Goal: Find specific page/section: Find specific page/section

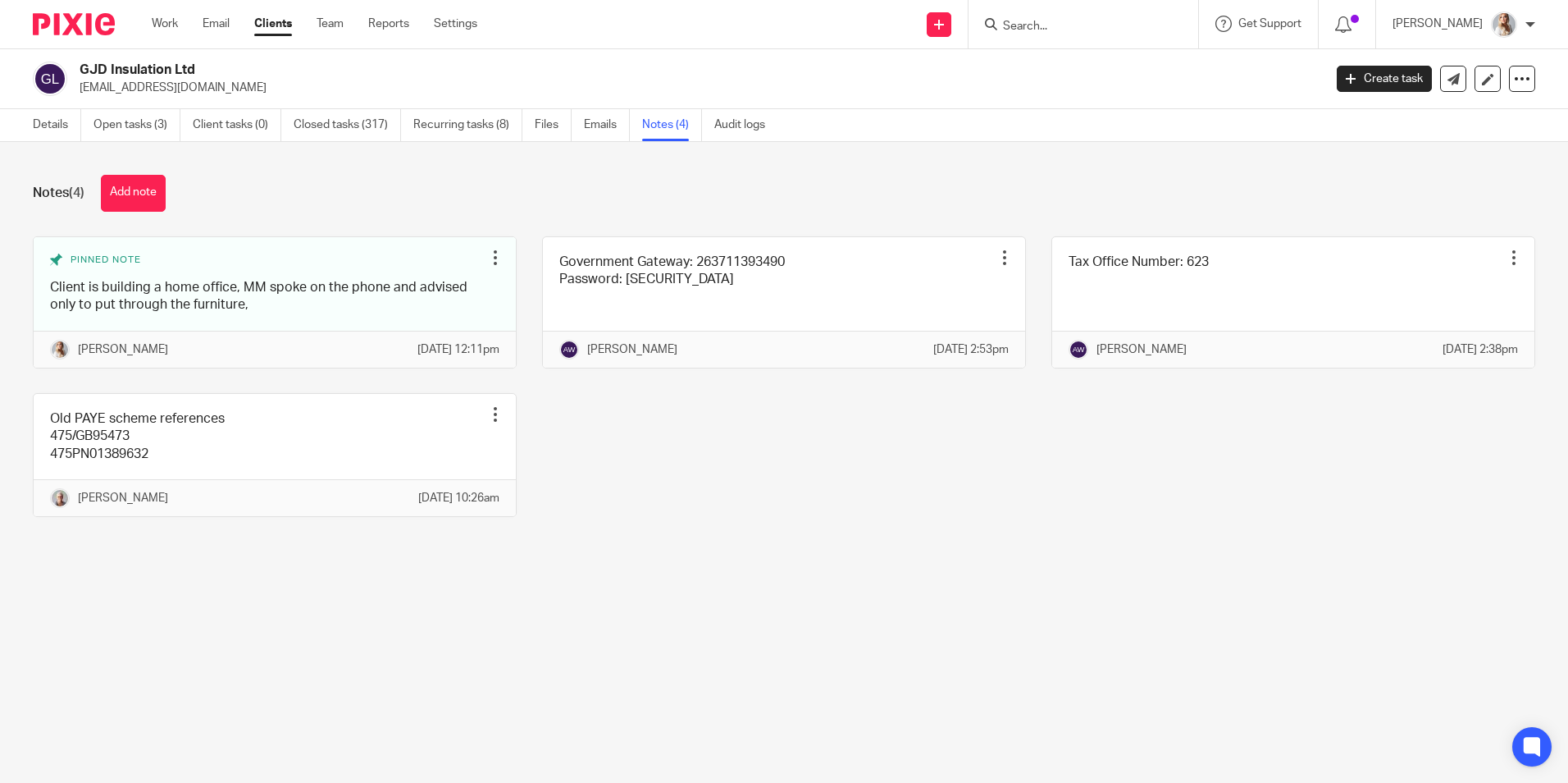
click at [1038, 30] on input "Search" at bounding box center [1075, 27] width 148 height 15
type input "hwr"
click at [1043, 57] on link at bounding box center [1099, 64] width 203 height 24
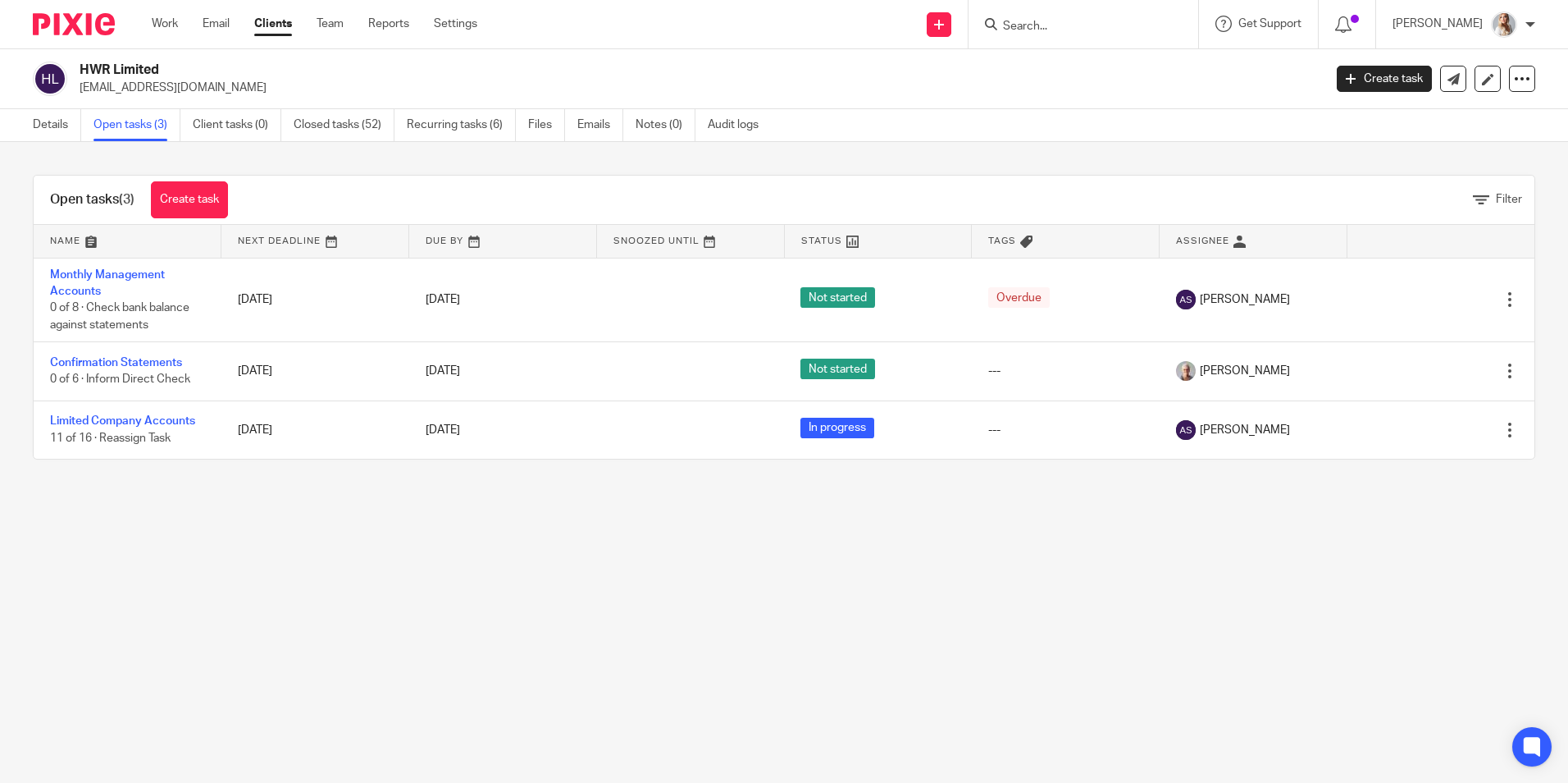
click at [1093, 20] on input "Search" at bounding box center [1075, 27] width 148 height 15
type input "gjd"
click at [1097, 70] on link at bounding box center [1136, 70] width 277 height 37
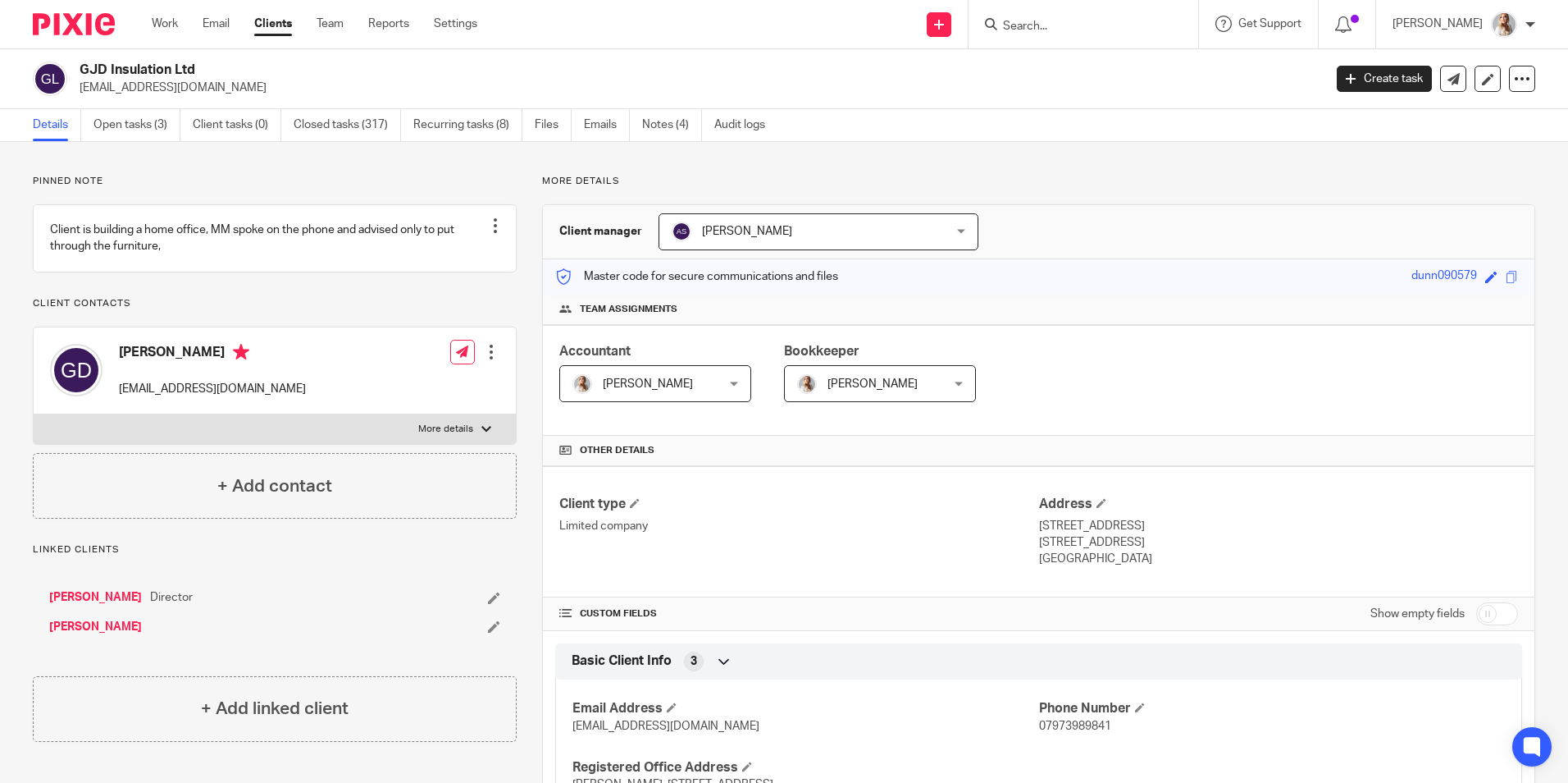
click at [1038, 23] on input "Search" at bounding box center [1075, 27] width 148 height 15
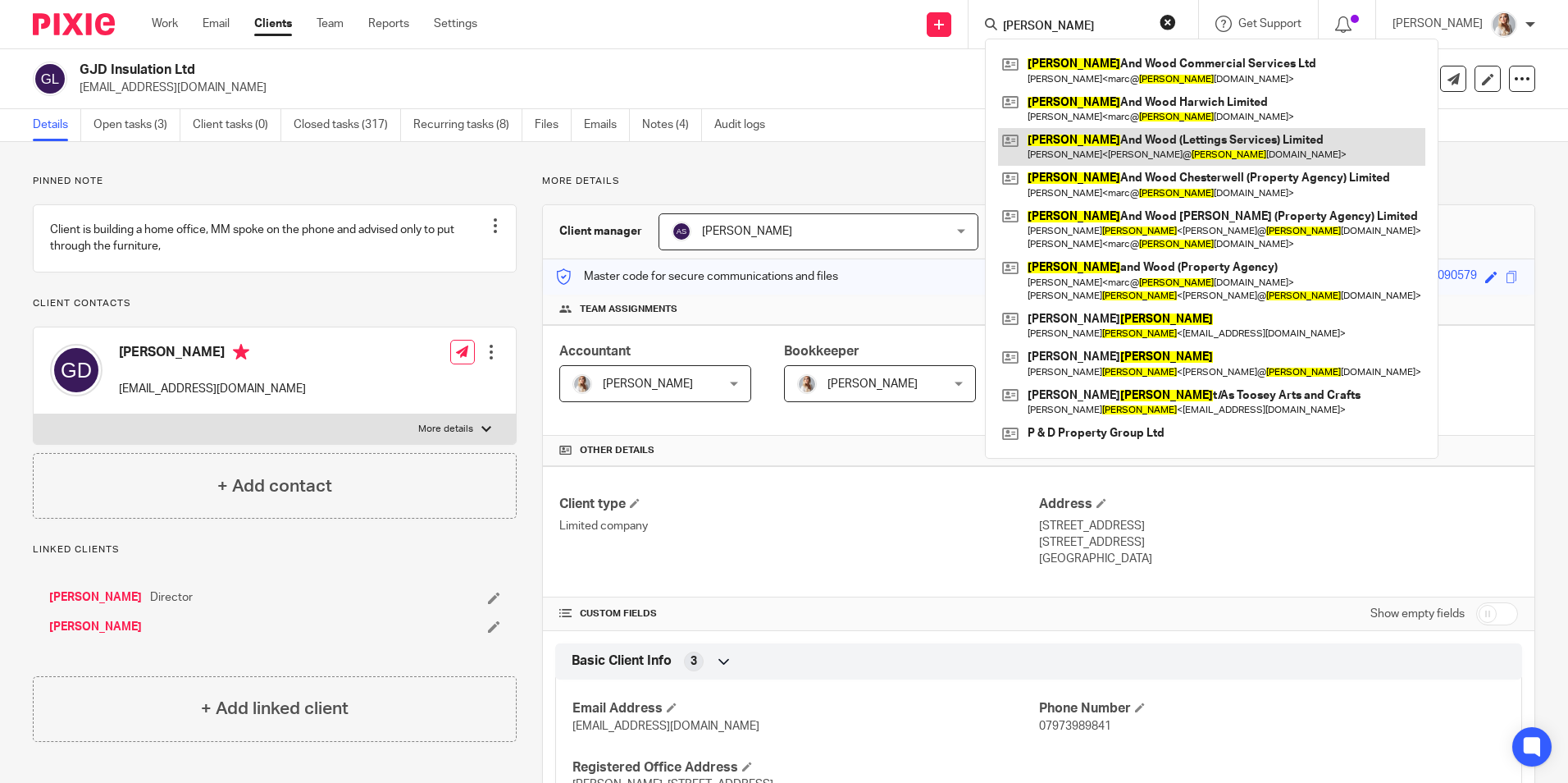
type input "harris"
click at [1110, 138] on link at bounding box center [1211, 147] width 427 height 37
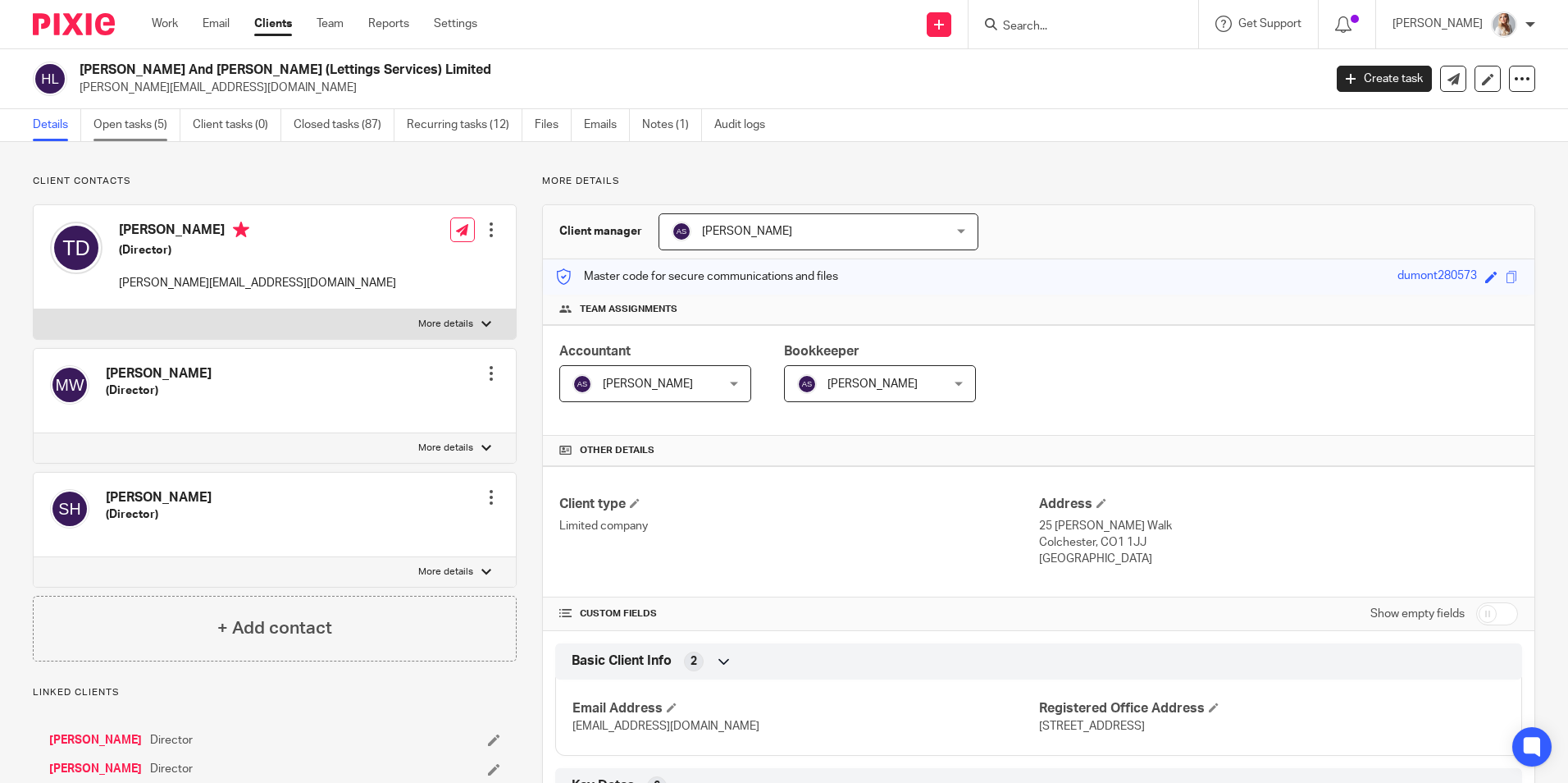
click at [110, 118] on link "Open tasks (5)" at bounding box center [137, 125] width 87 height 32
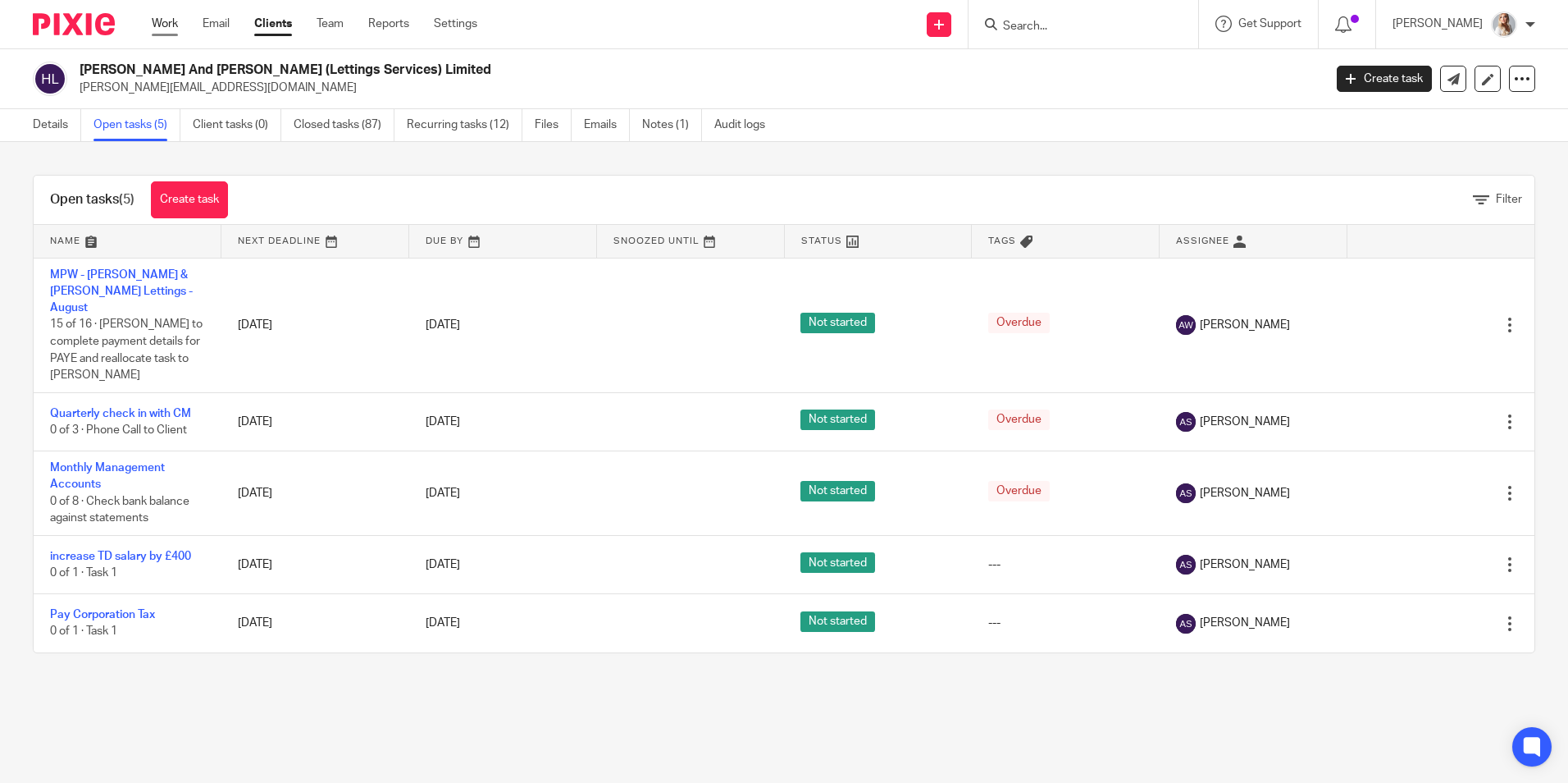
click at [159, 30] on link "Work" at bounding box center [165, 24] width 26 height 17
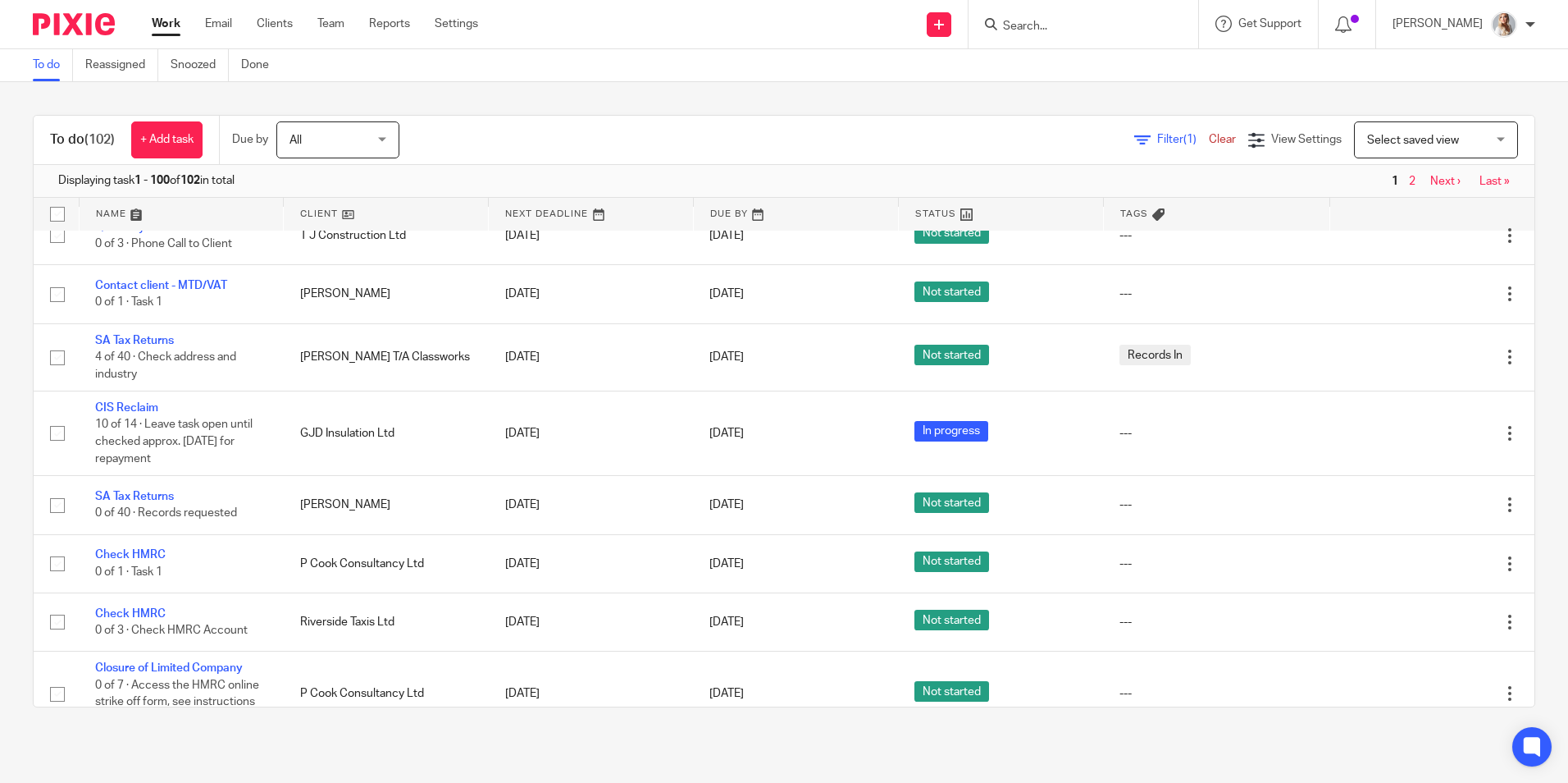
scroll to position [246, 0]
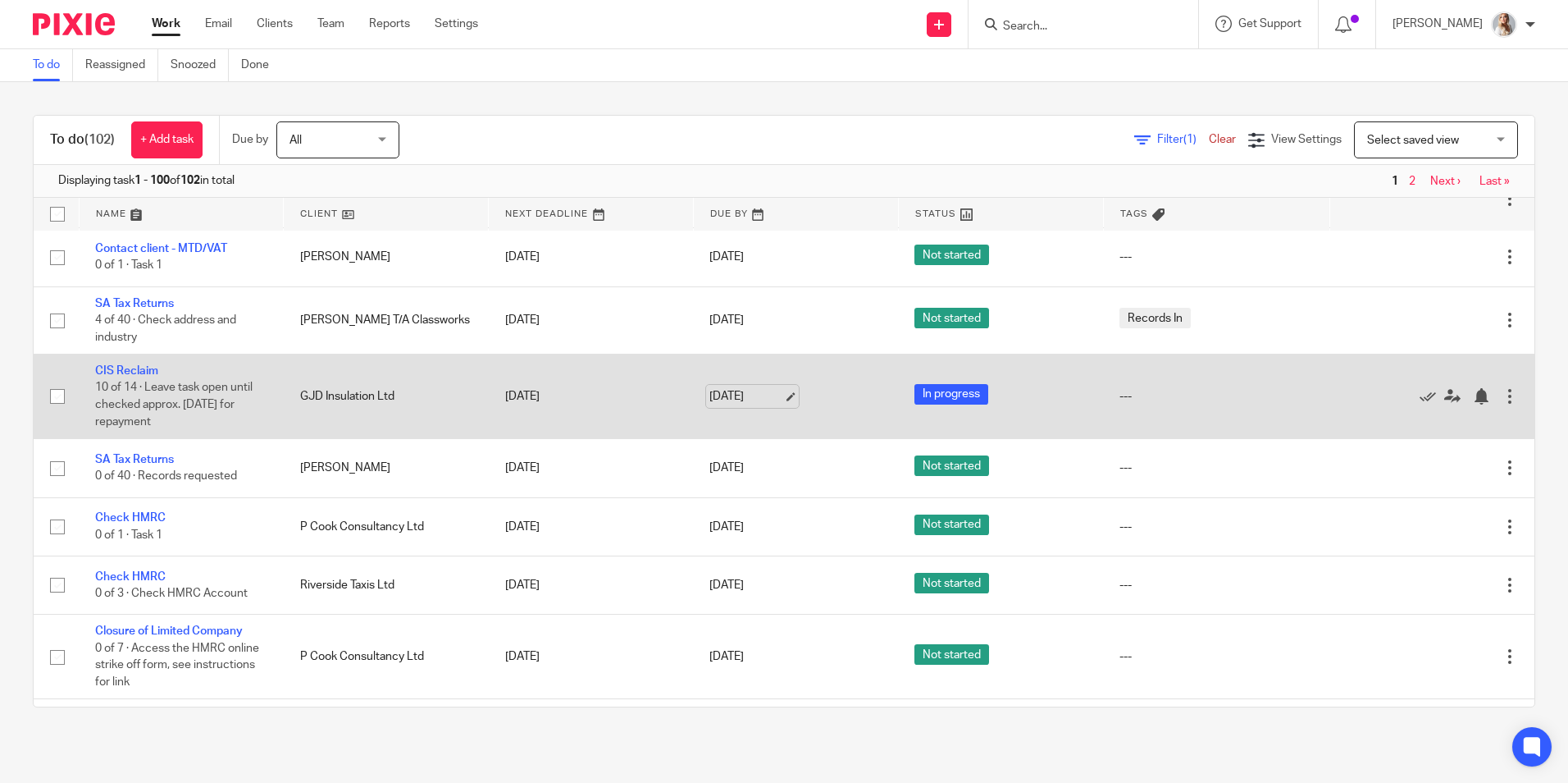
click at [710, 399] on link "[DATE]" at bounding box center [746, 397] width 74 height 17
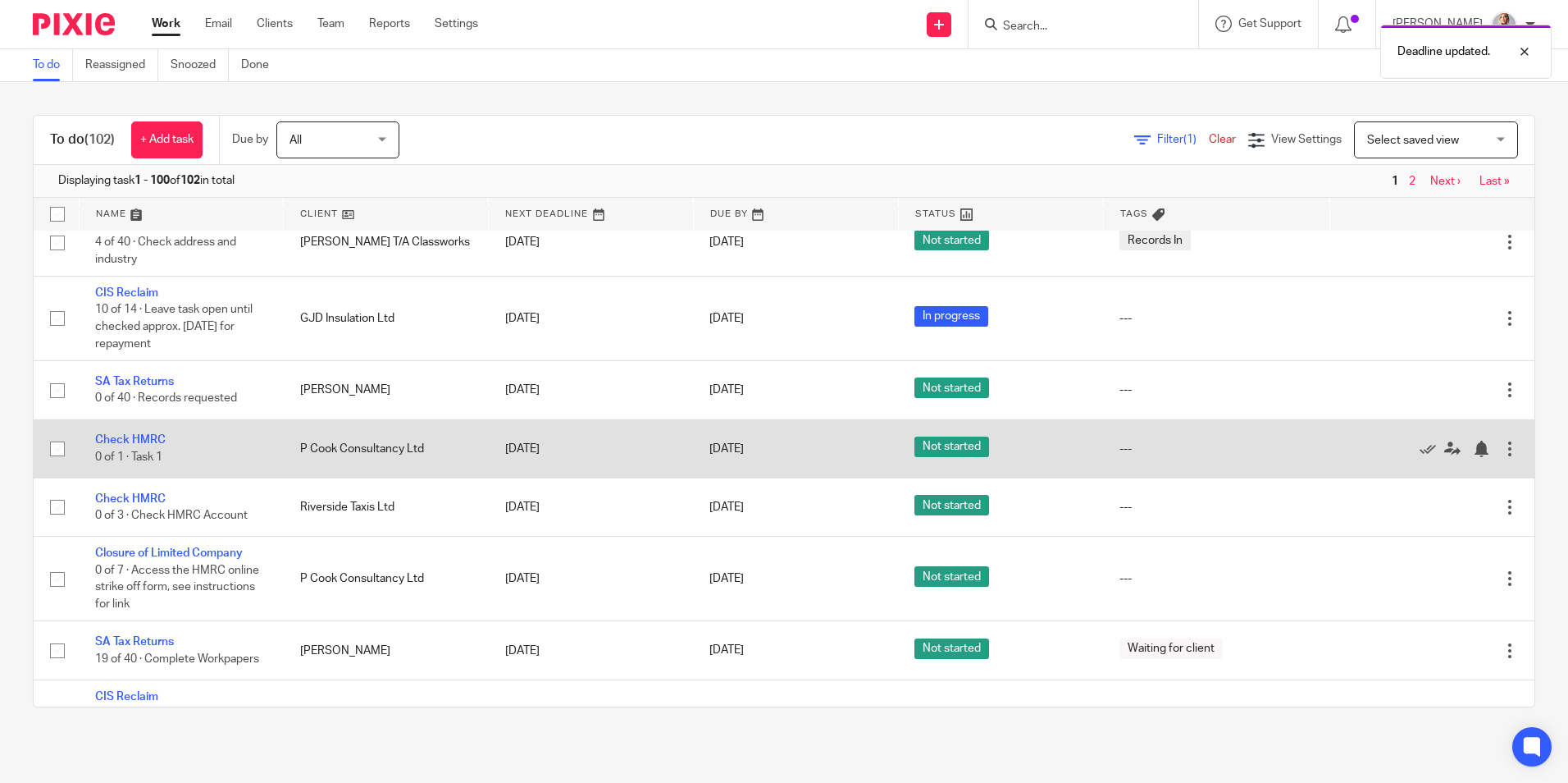
scroll to position [410, 0]
